Goal: Task Accomplishment & Management: Complete application form

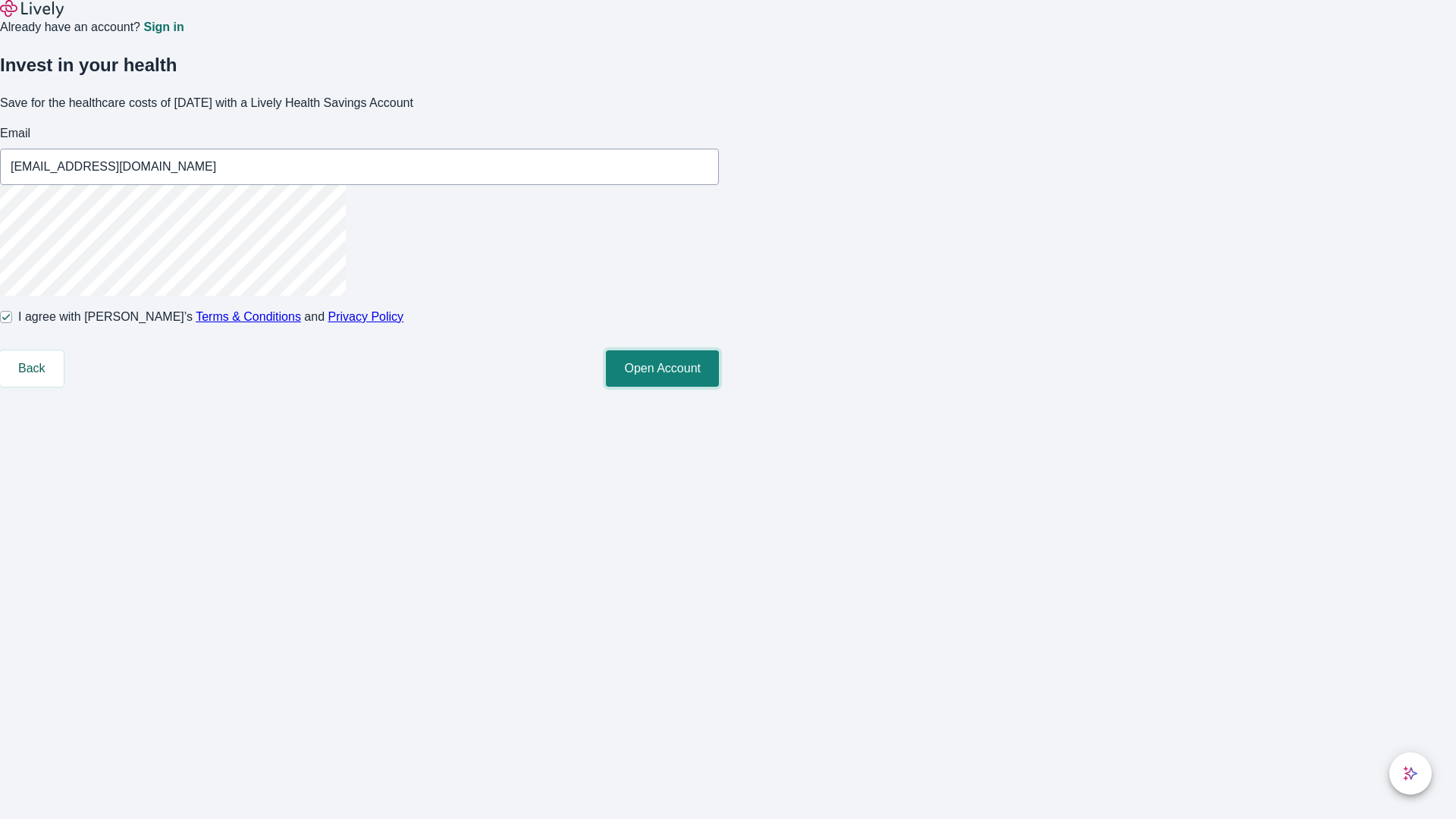
click at [719, 387] on button "Open Account" at bounding box center [663, 368] width 113 height 37
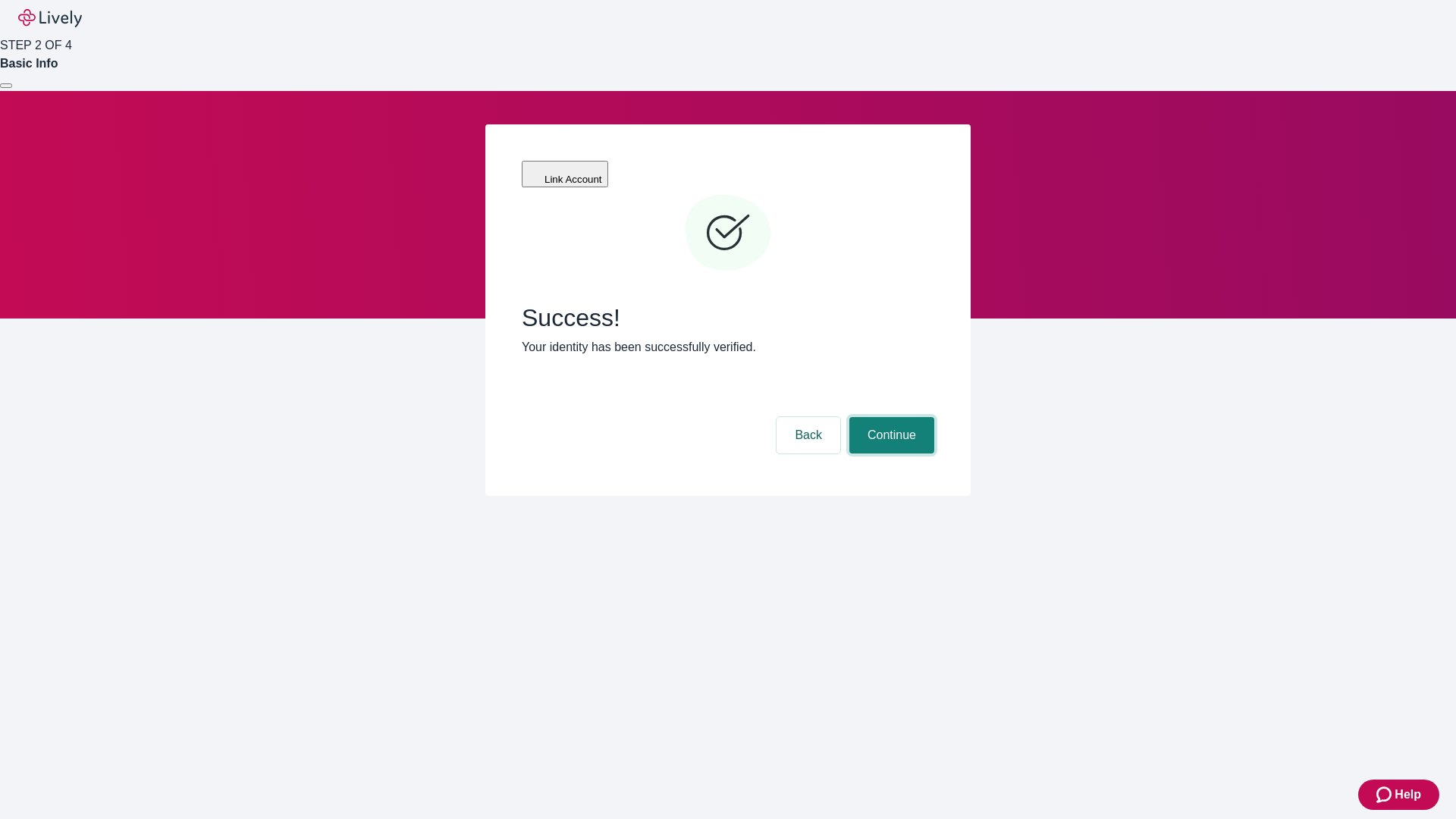
click at [890, 417] on button "Continue" at bounding box center [892, 435] width 85 height 37
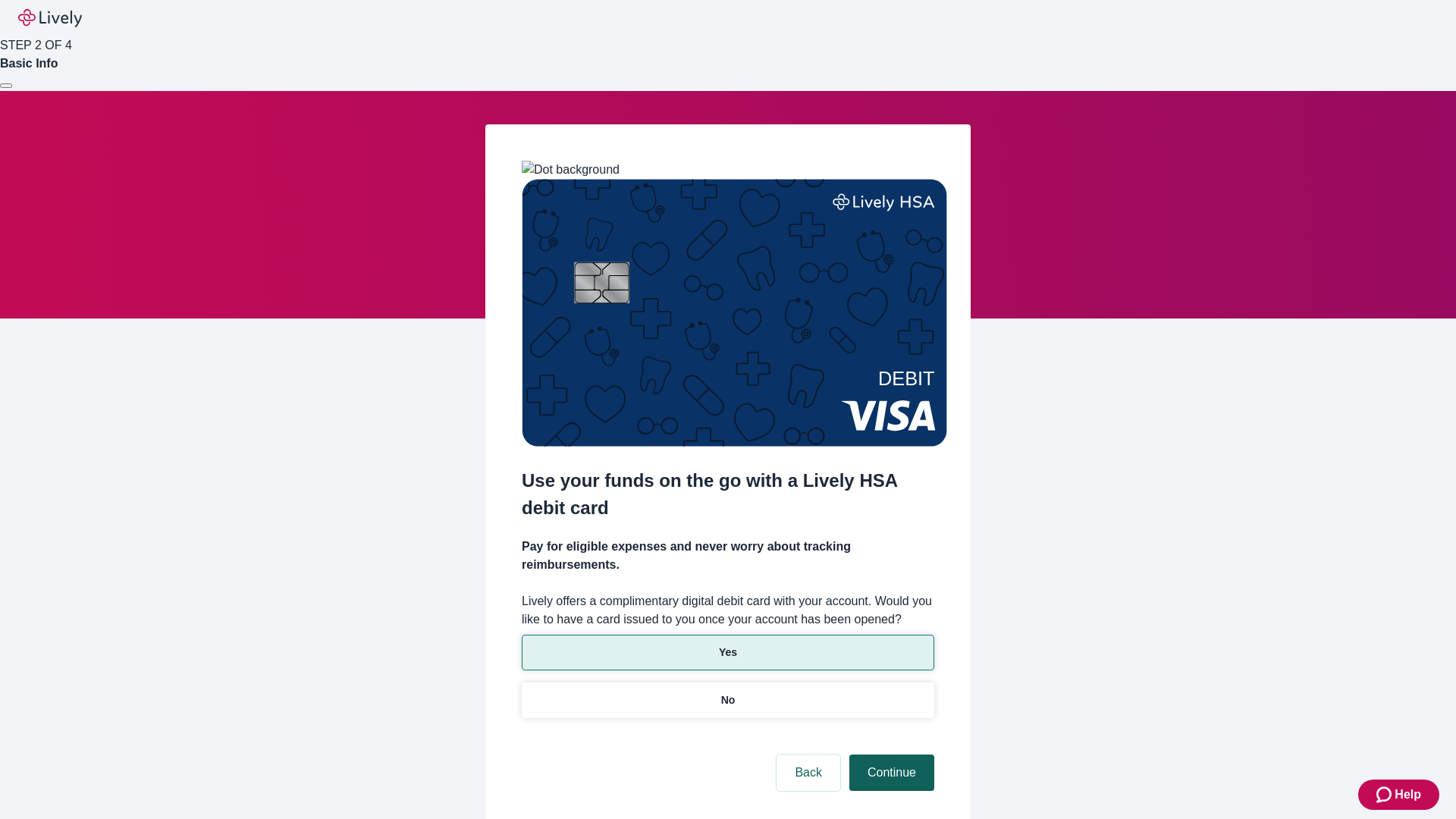
click at [727, 644] on p "Yes" at bounding box center [728, 652] width 18 height 16
click at [890, 755] on button "Continue" at bounding box center [892, 772] width 85 height 37
